Goal: Information Seeking & Learning: Learn about a topic

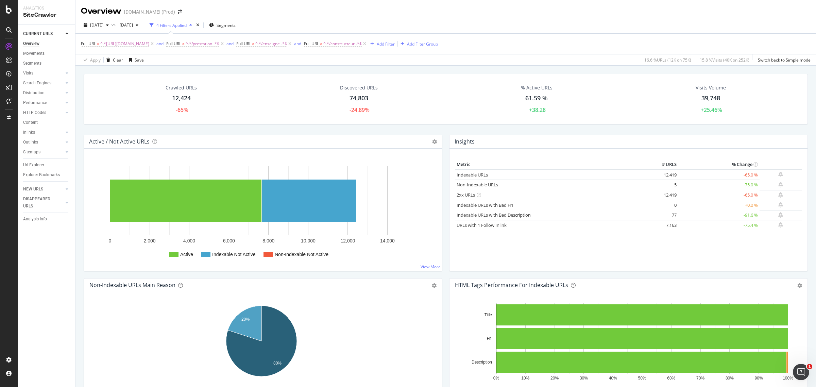
drag, startPoint x: 38, startPoint y: 164, endPoint x: 101, endPoint y: 149, distance: 64.5
click at [38, 164] on div "Url Explorer" at bounding box center [33, 164] width 21 height 7
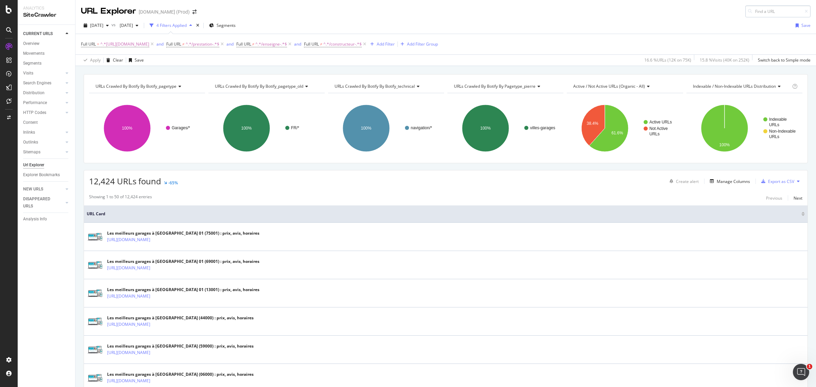
click at [773, 11] on input at bounding box center [777, 11] width 65 height 12
type input "[URL][DOMAIN_NAME]"
click at [689, 23] on span "[URL][DOMAIN_NAME]" at bounding box center [692, 20] width 45 height 6
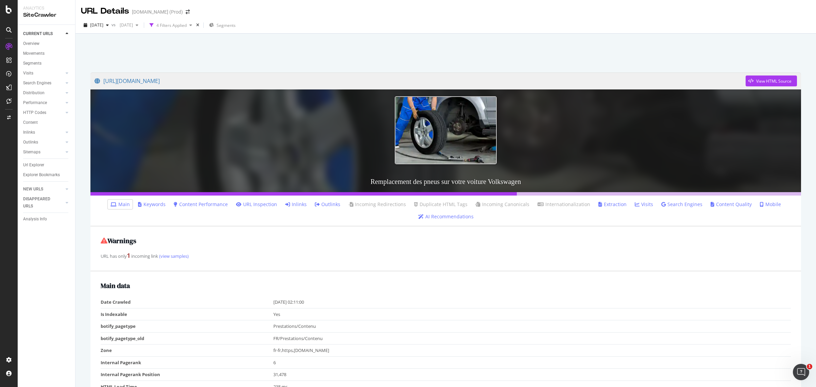
click at [297, 203] on link "Inlinks" at bounding box center [295, 204] width 21 height 7
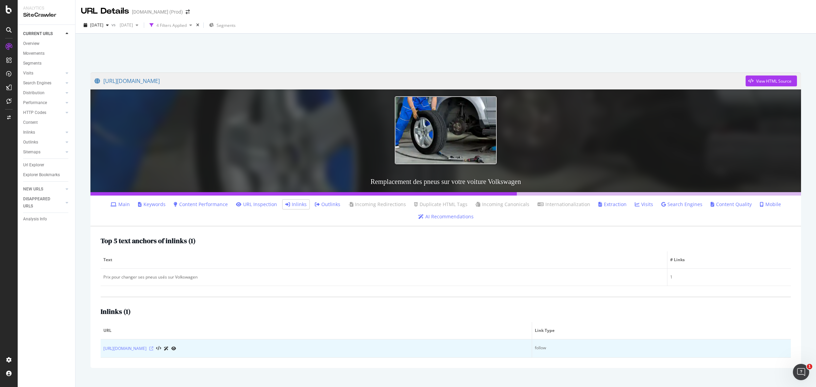
click at [153, 349] on icon at bounding box center [151, 348] width 4 height 4
